Goal: Information Seeking & Learning: Learn about a topic

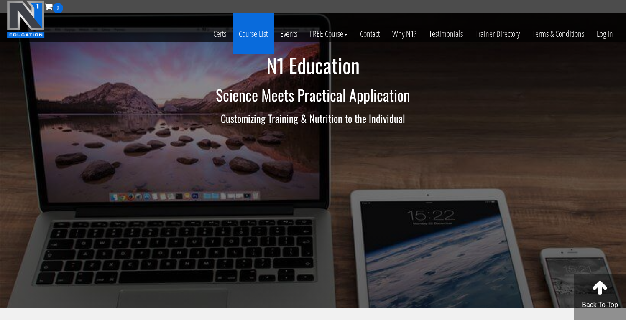
click at [263, 35] on link "Course List" at bounding box center [252, 33] width 41 height 41
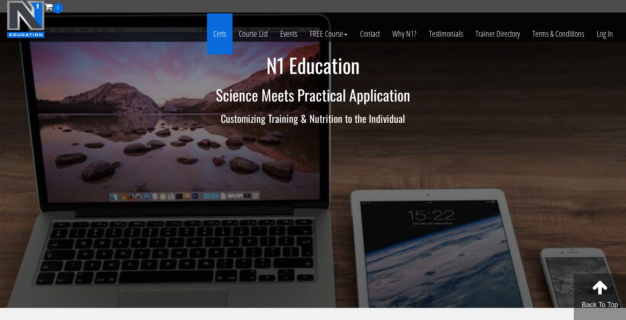
click at [216, 36] on link "Certs" at bounding box center [220, 33] width 26 height 41
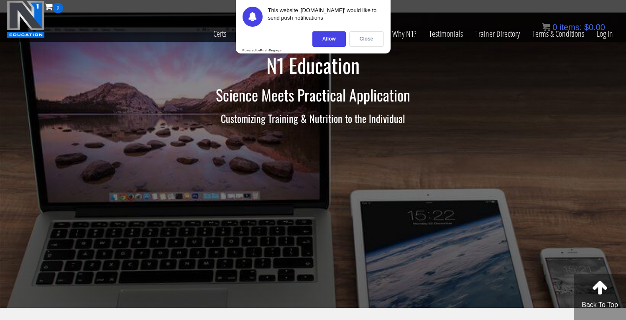
click at [353, 37] on div "Close" at bounding box center [366, 38] width 35 height 15
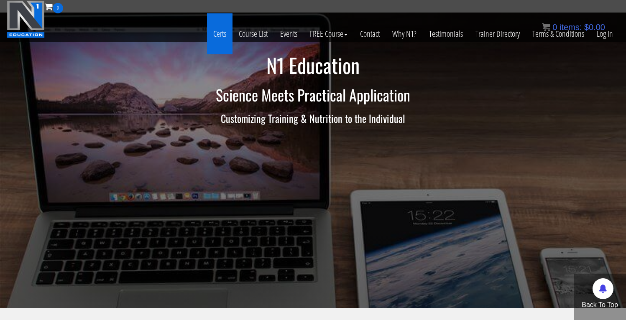
click at [217, 30] on link "Certs" at bounding box center [220, 33] width 26 height 41
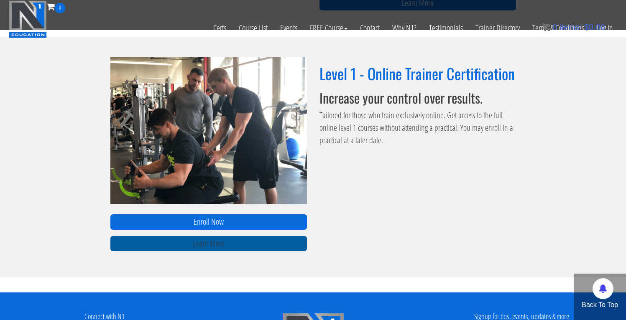
scroll to position [538, 0]
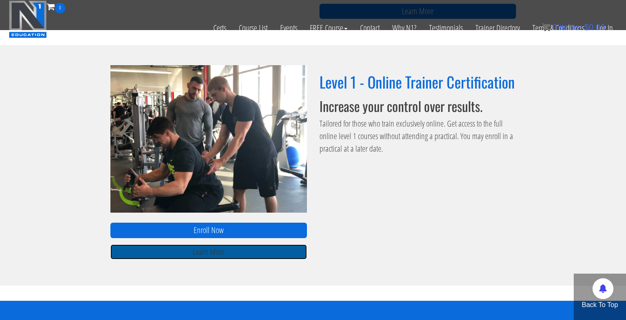
click at [254, 252] on link "Learn More" at bounding box center [208, 252] width 196 height 15
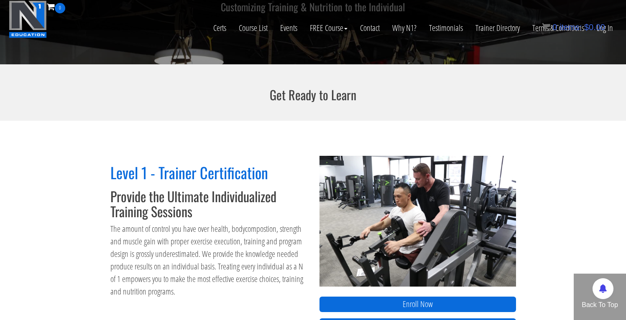
scroll to position [270, 0]
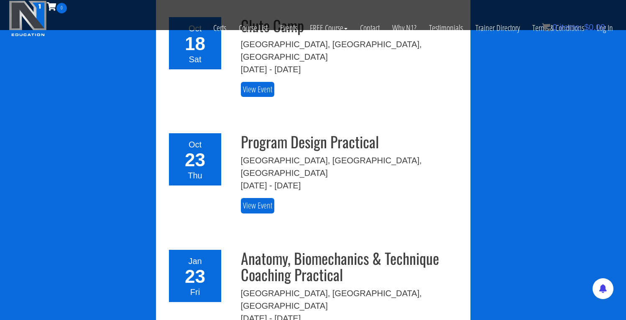
scroll to position [1324, 0]
